Goal: Information Seeking & Learning: Learn about a topic

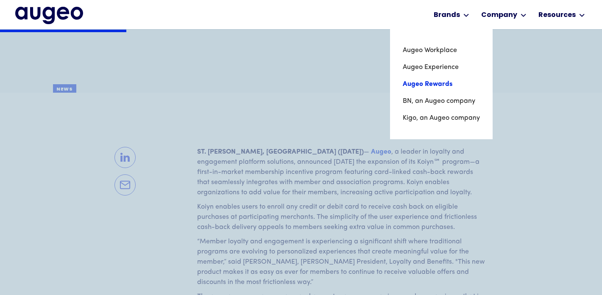
scroll to position [195, 0]
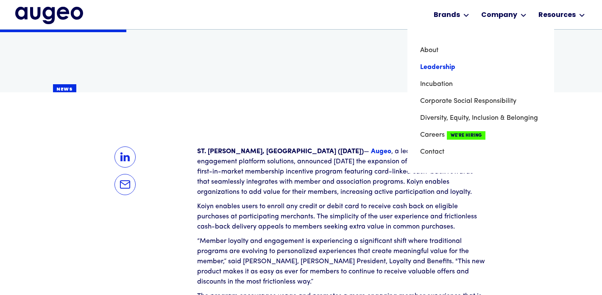
click at [443, 70] on link "Leadership" at bounding box center [480, 67] width 121 height 17
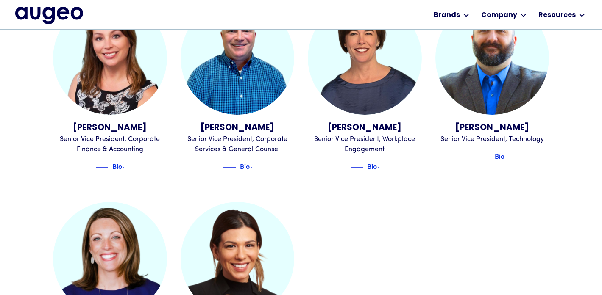
scroll to position [882, 0]
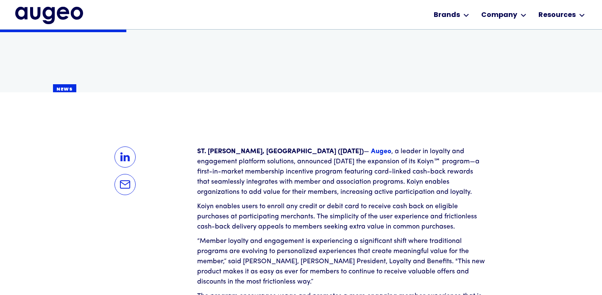
click at [203, 209] on p "Koiyn enables users to enroll any credit or debit card to receive cash back on …" at bounding box center [341, 217] width 288 height 31
copy p "Koiyn"
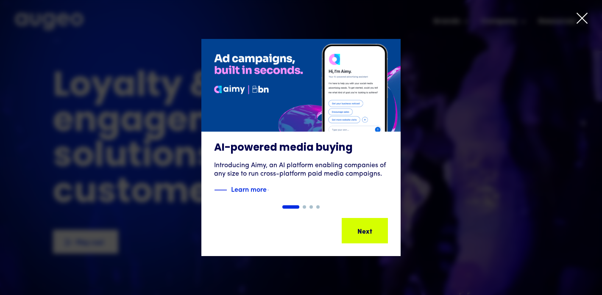
click at [411, 117] on div "1 of 4" at bounding box center [301, 147] width 602 height 217
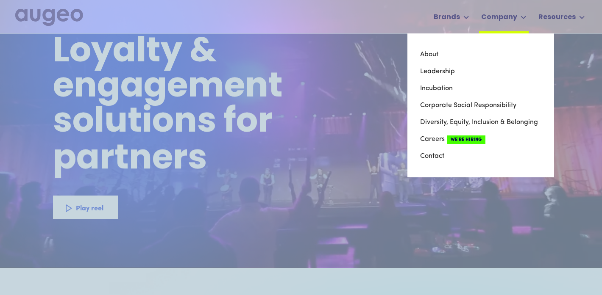
scroll to position [26, 0]
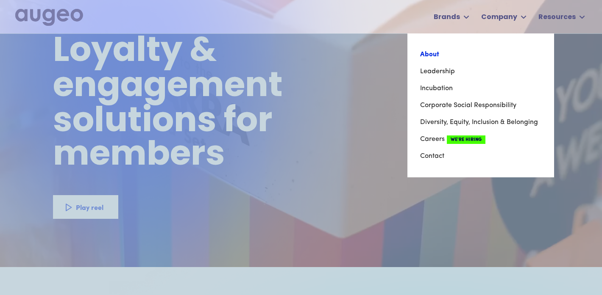
click at [492, 50] on link "About" at bounding box center [480, 54] width 121 height 17
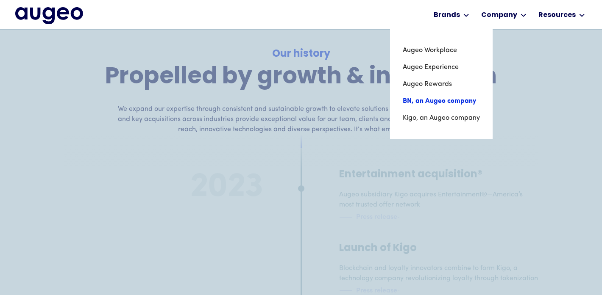
scroll to position [3079, 0]
click at [433, 115] on link "Kigo, an Augeo company" at bounding box center [440, 118] width 78 height 17
